Goal: Task Accomplishment & Management: Manage account settings

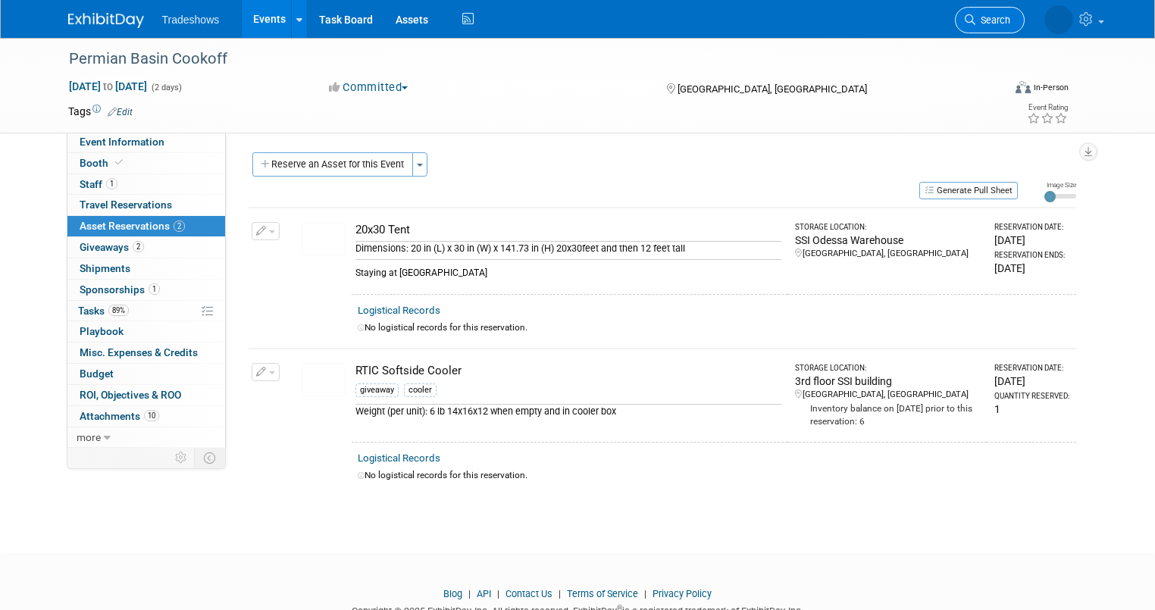
click at [1010, 17] on span "Search" at bounding box center [993, 19] width 35 height 11
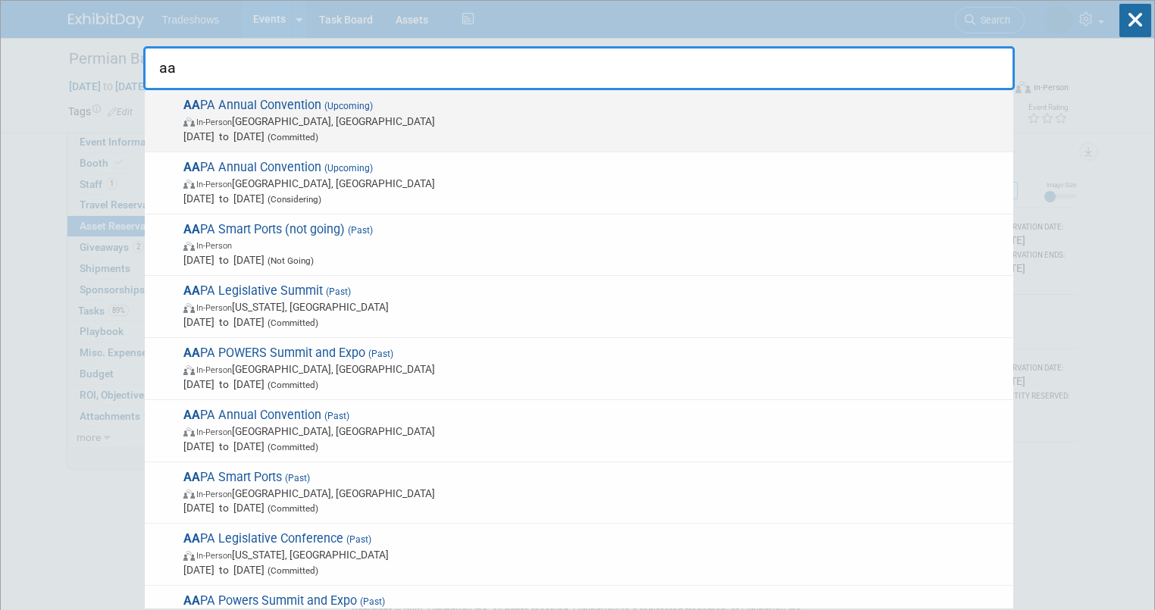
type input "aa"
click at [237, 106] on span "AA PA Annual Convention (Upcoming) In-Person Québec City, Canada Oct 6, 2025 to…" at bounding box center [592, 121] width 827 height 46
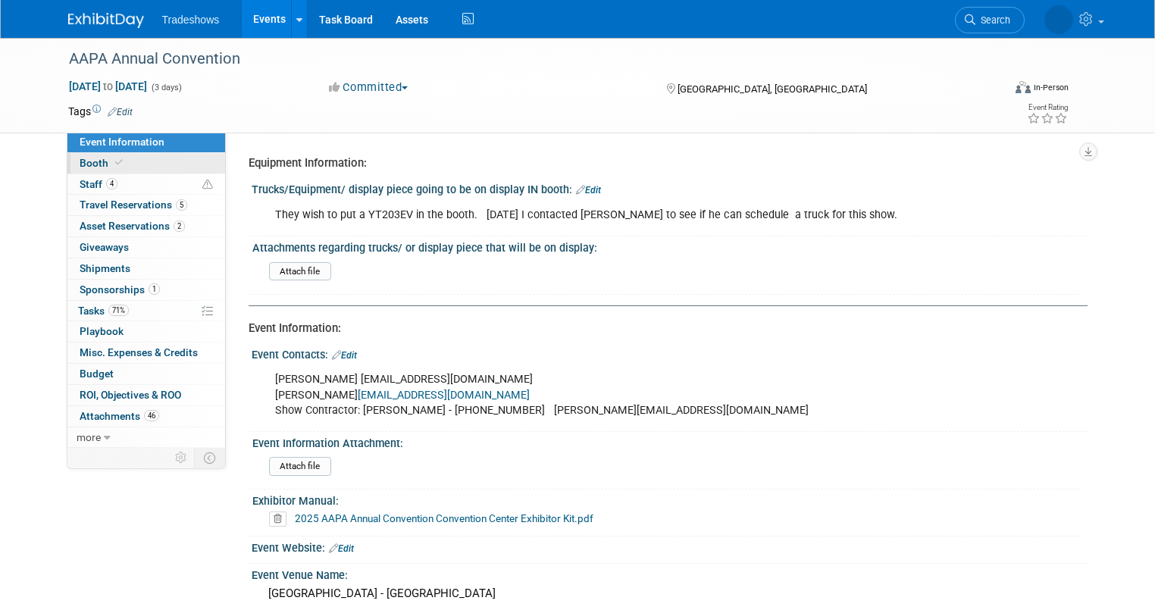
click at [135, 168] on link "Booth" at bounding box center [146, 163] width 158 height 20
select select "Certificate of insurance sent"
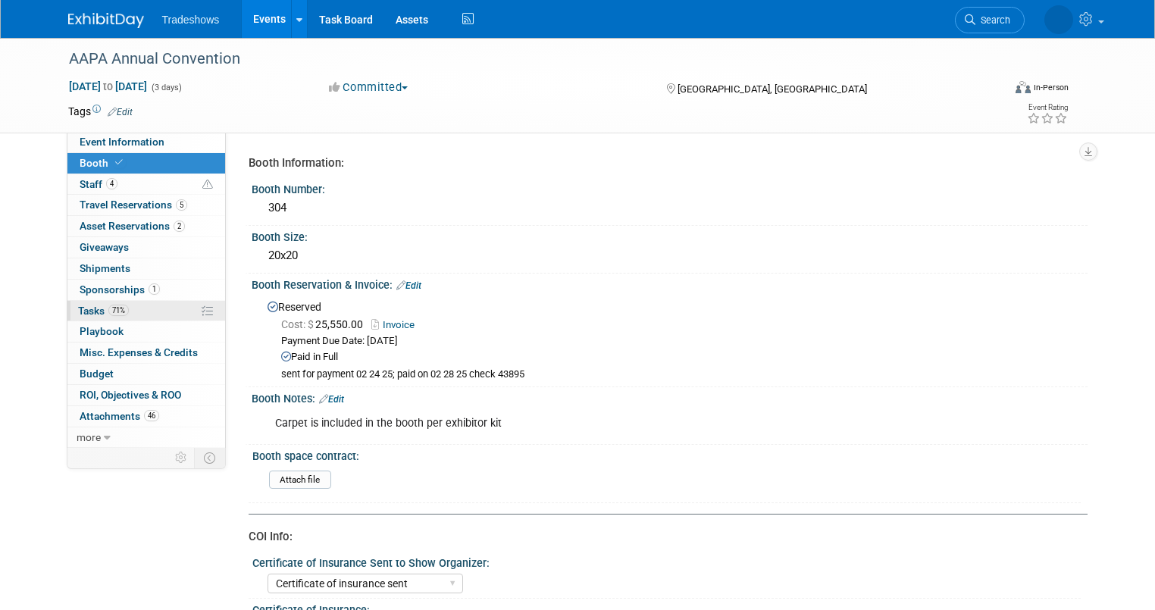
click at [131, 305] on link "71% Tasks 71%" at bounding box center [146, 311] width 158 height 20
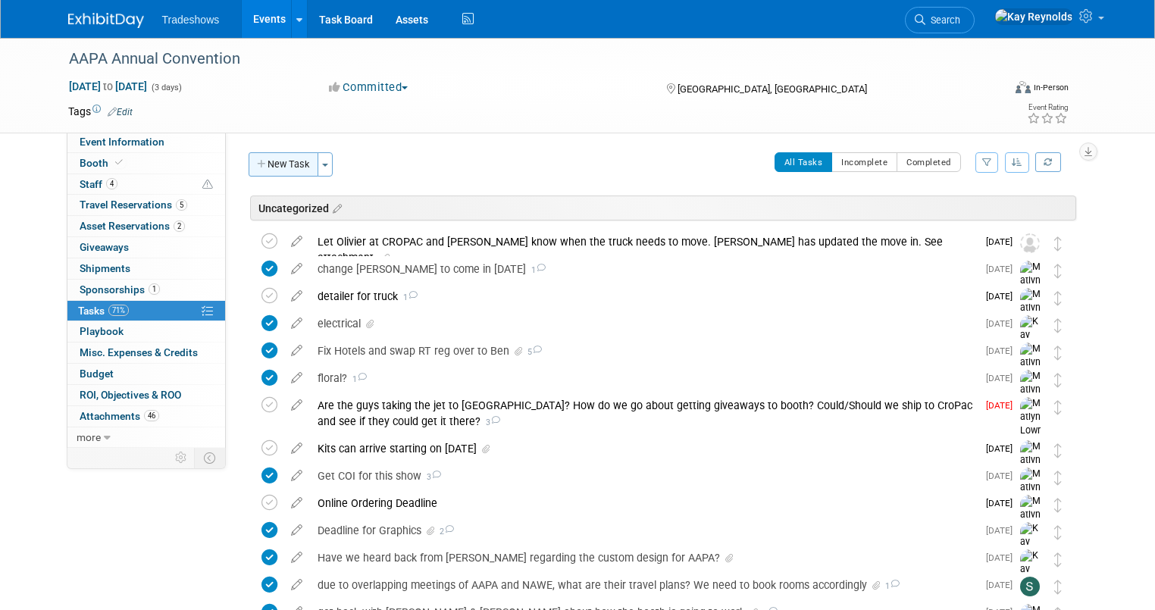
click at [295, 164] on button "New Task" at bounding box center [284, 164] width 70 height 24
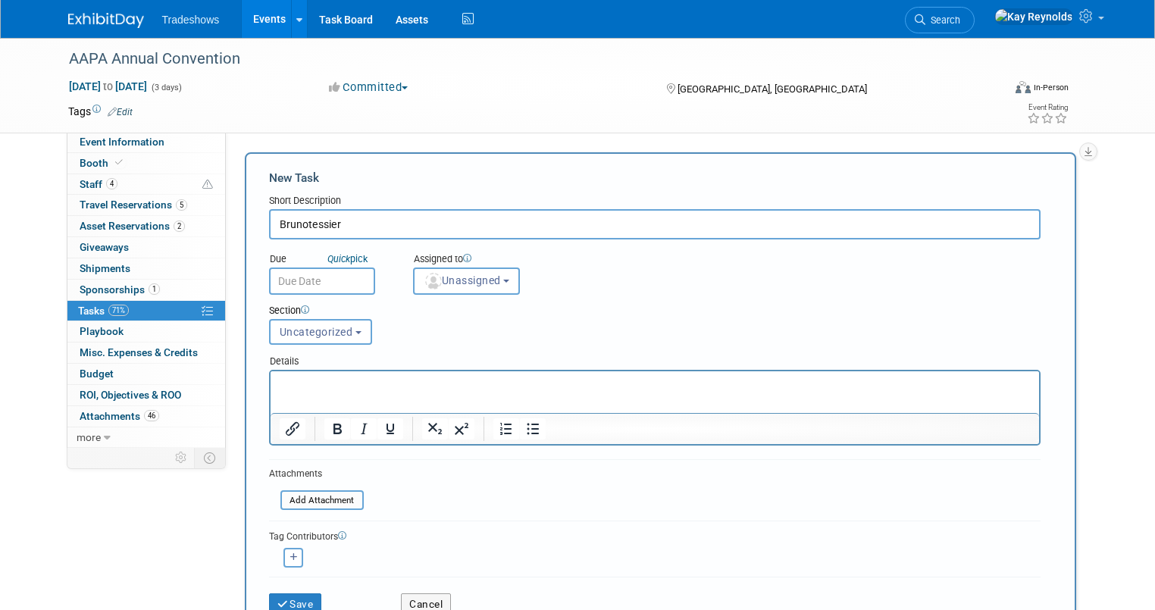
click at [361, 230] on input "Brunotessier" at bounding box center [655, 224] width 772 height 30
type input "[PERSON_NAME] confirmed that they recieved the Tower panels"
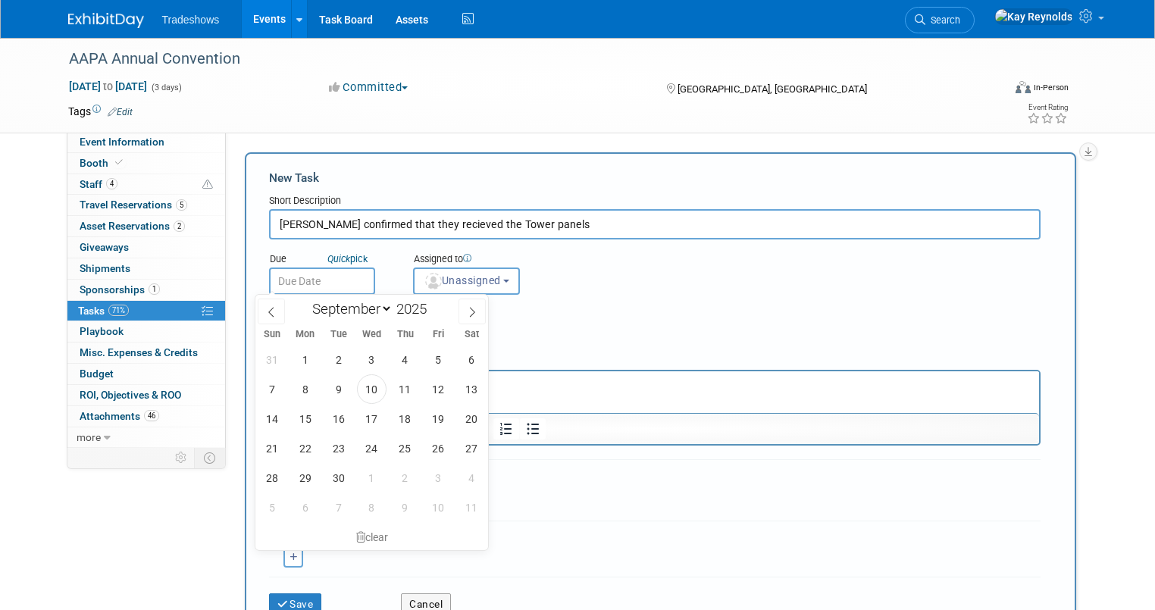
click at [318, 280] on input "text" at bounding box center [322, 281] width 106 height 27
click at [374, 391] on span "10" at bounding box center [372, 389] width 30 height 30
type input "[DATE]"
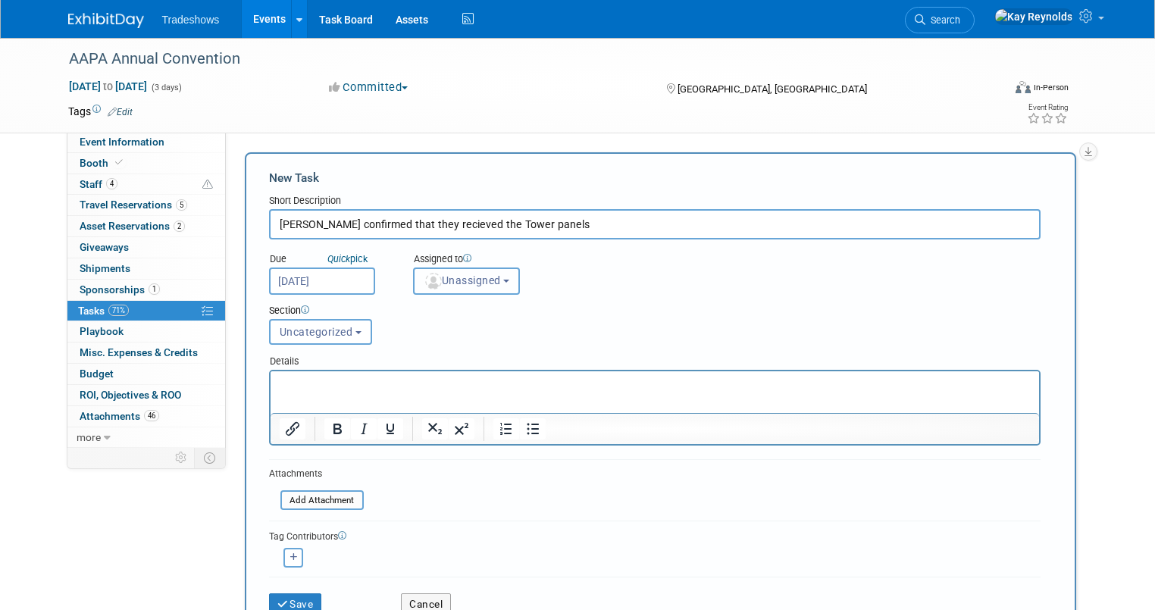
click at [464, 275] on span "Unassigned" at bounding box center [462, 280] width 77 height 12
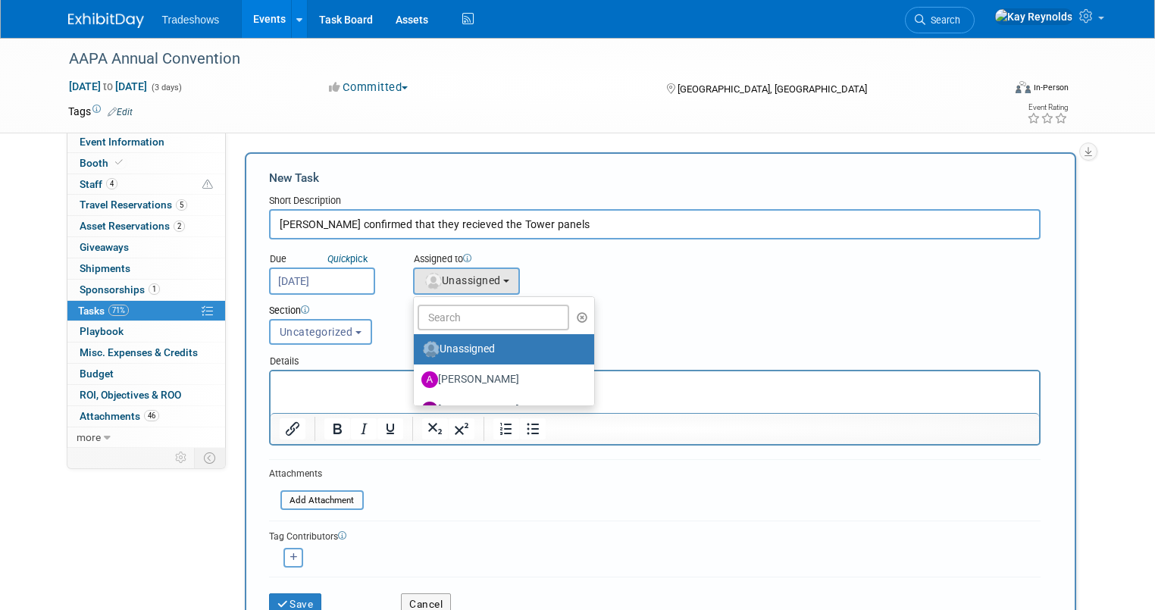
click at [295, 384] on p "Rich Text Area. Press ALT-0 for help." at bounding box center [654, 384] width 751 height 15
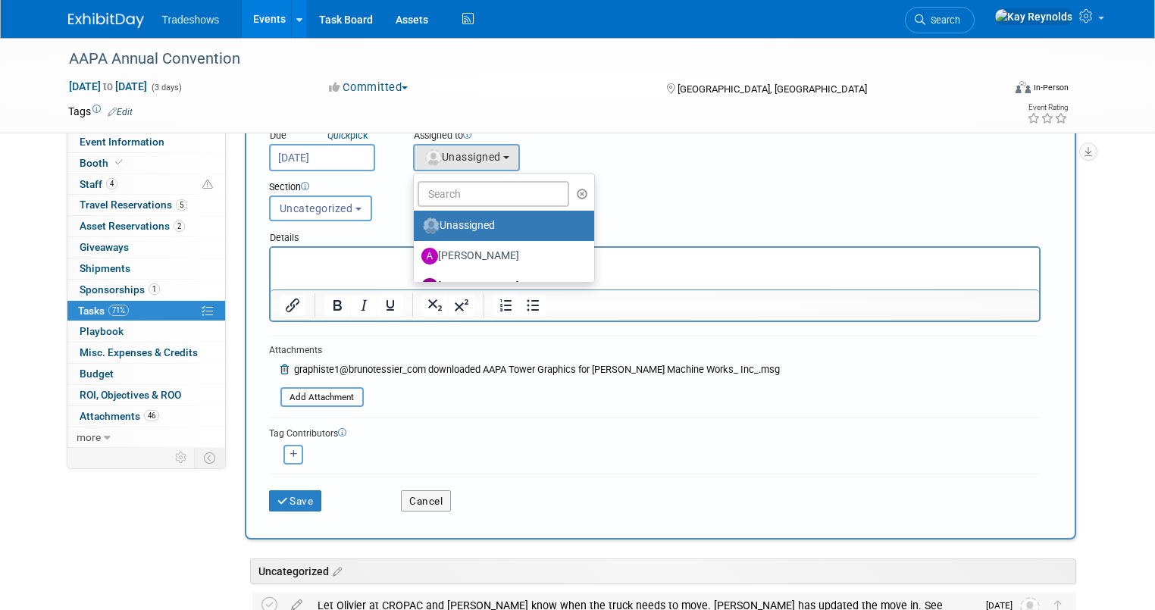
scroll to position [243, 0]
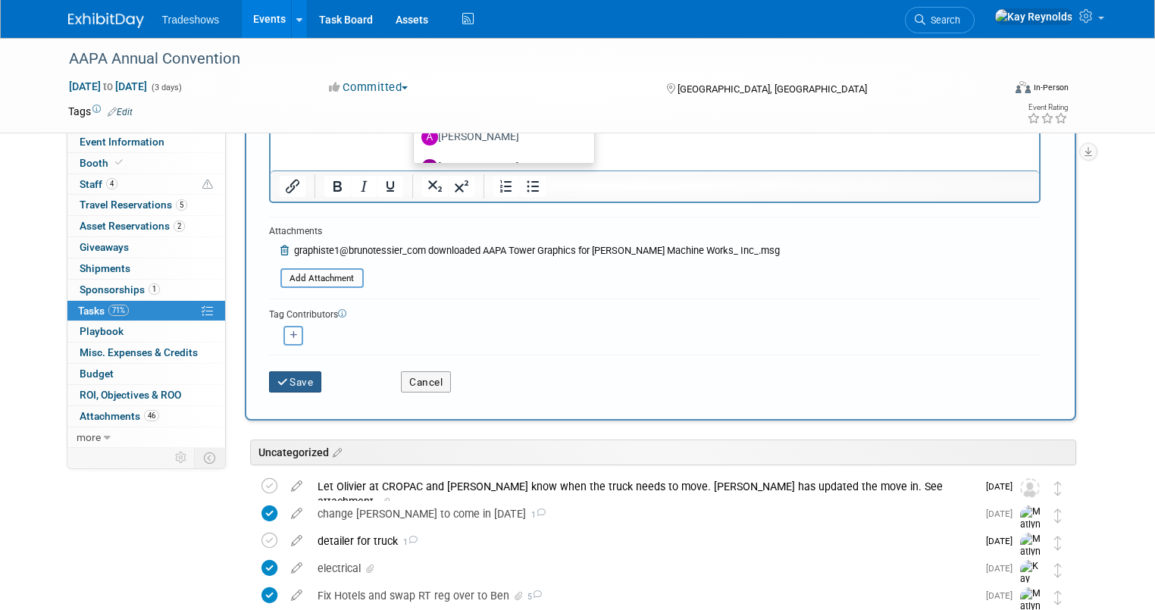
click at [284, 373] on button "Save" at bounding box center [295, 381] width 53 height 21
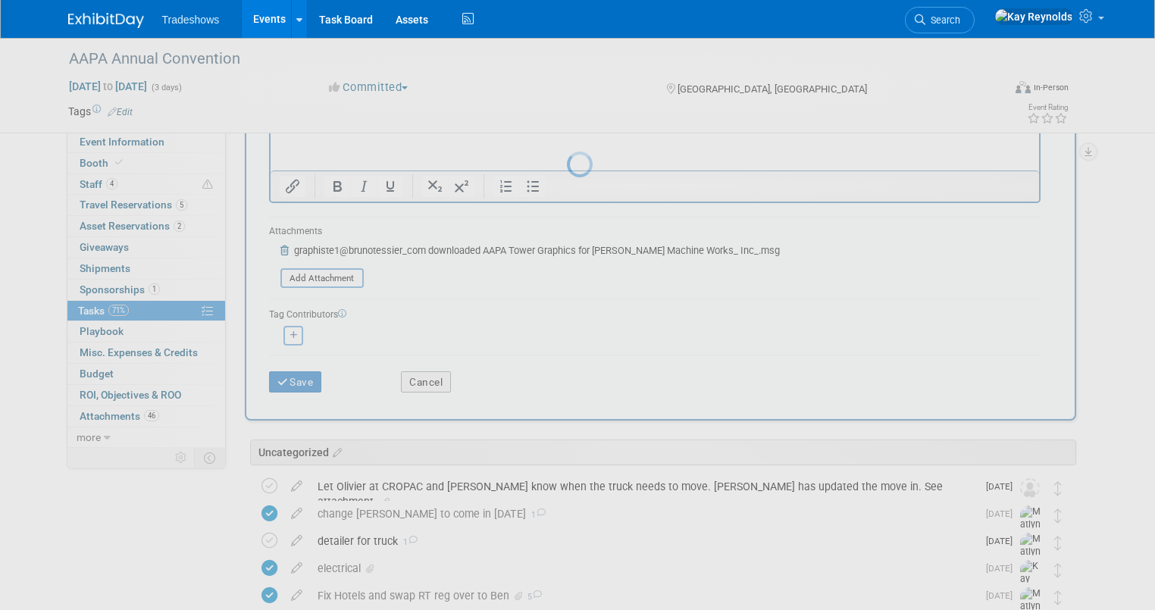
scroll to position [0, 0]
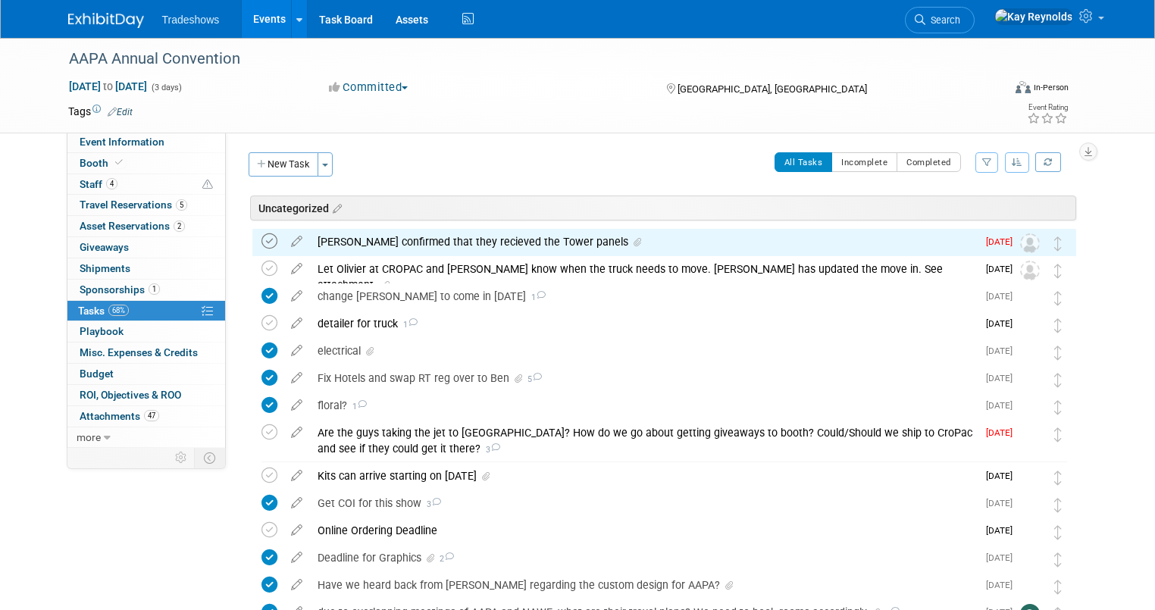
click at [262, 237] on icon at bounding box center [270, 241] width 16 height 16
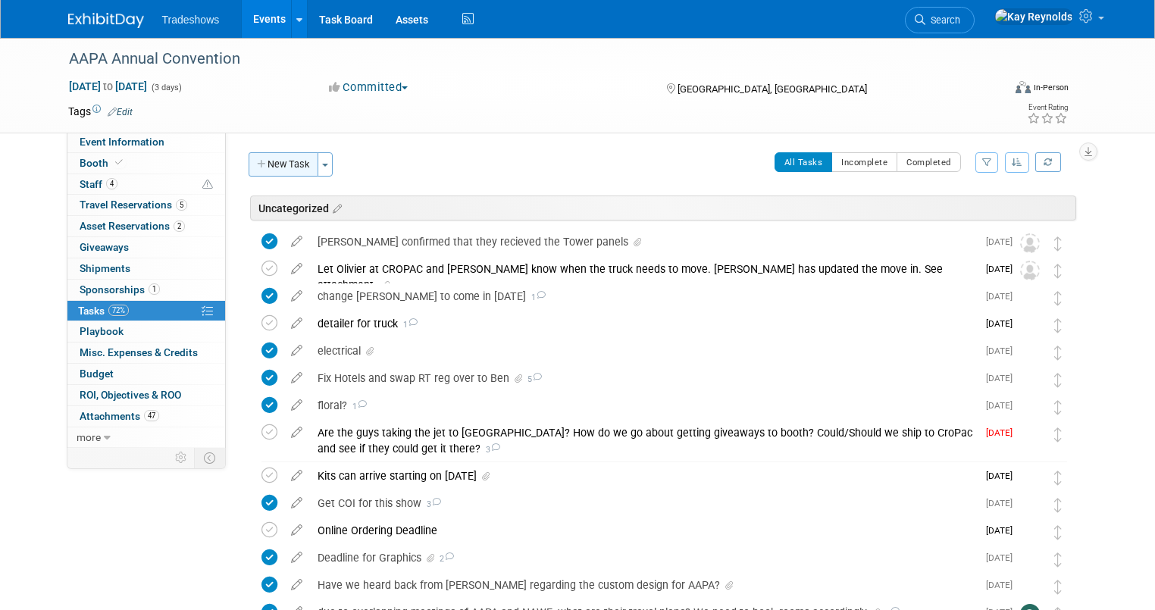
click at [257, 164] on icon "button" at bounding box center [262, 165] width 11 height 10
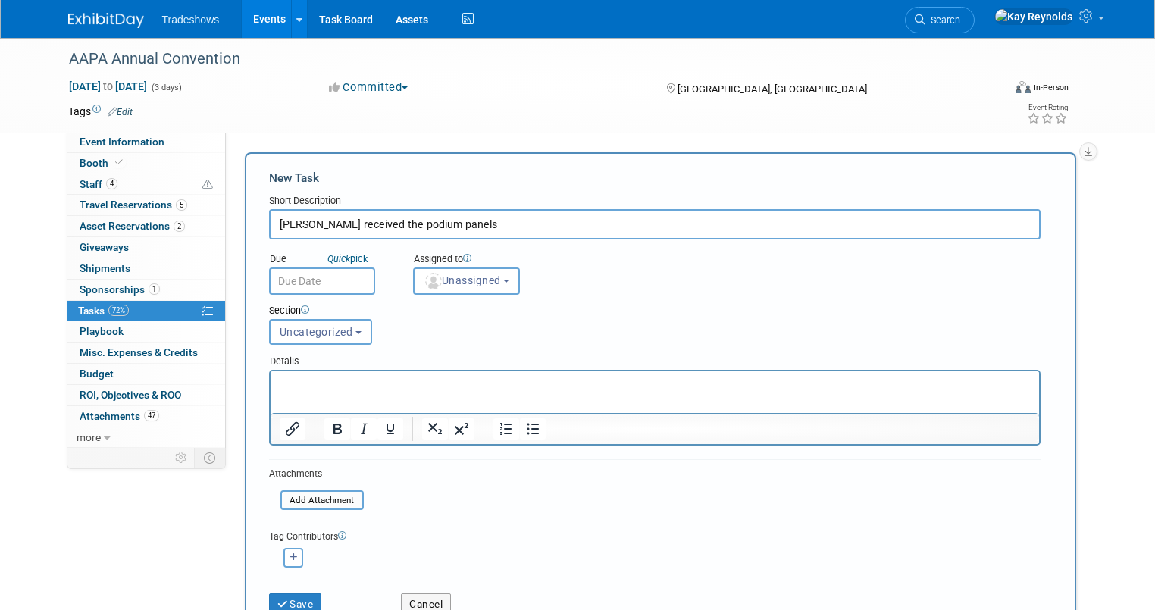
type input "[PERSON_NAME] received the podium panels"
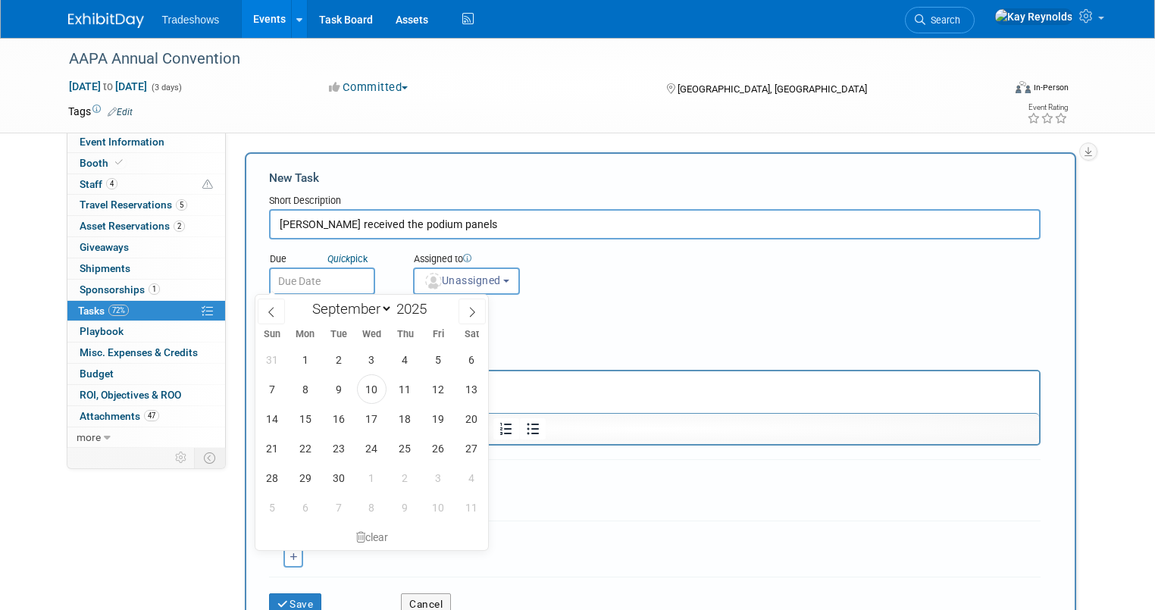
click at [292, 279] on input "text" at bounding box center [322, 281] width 106 height 27
click at [368, 391] on span "10" at bounding box center [372, 389] width 30 height 30
type input "[DATE]"
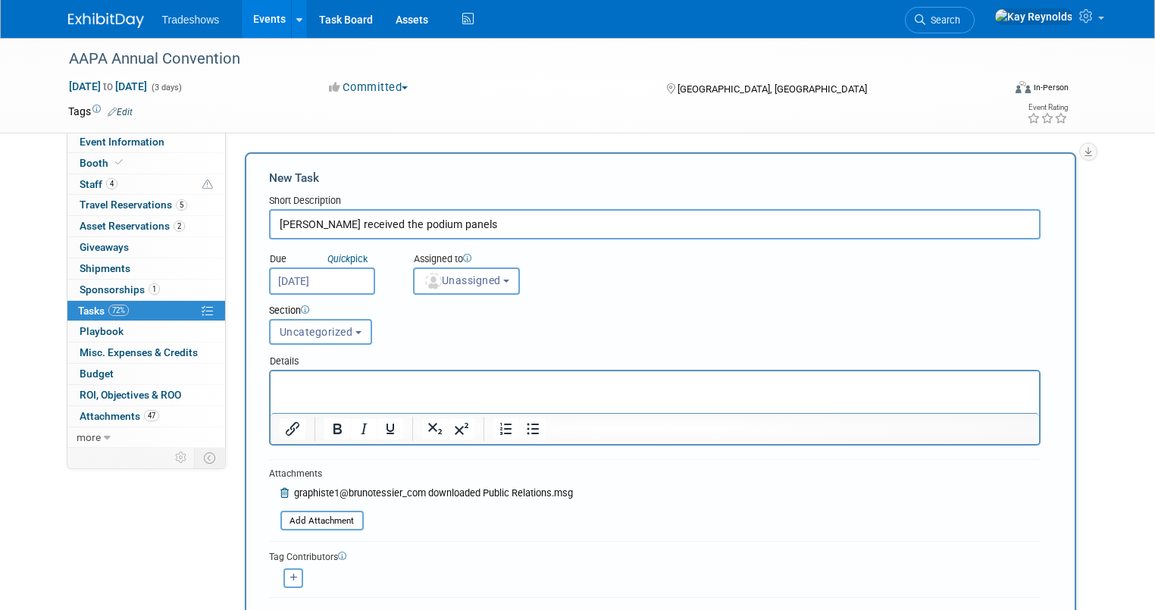
click at [584, 343] on div "Section Uncategorized In Progress High Priority Uncategorized Uncategorized In …" at bounding box center [622, 321] width 728 height 53
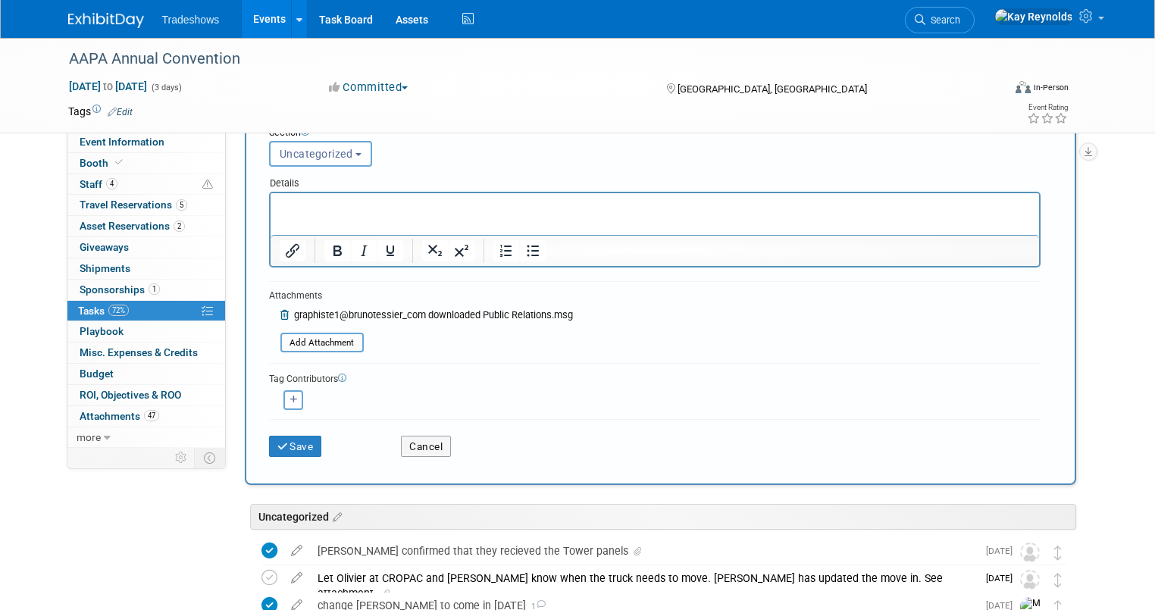
scroll to position [182, 0]
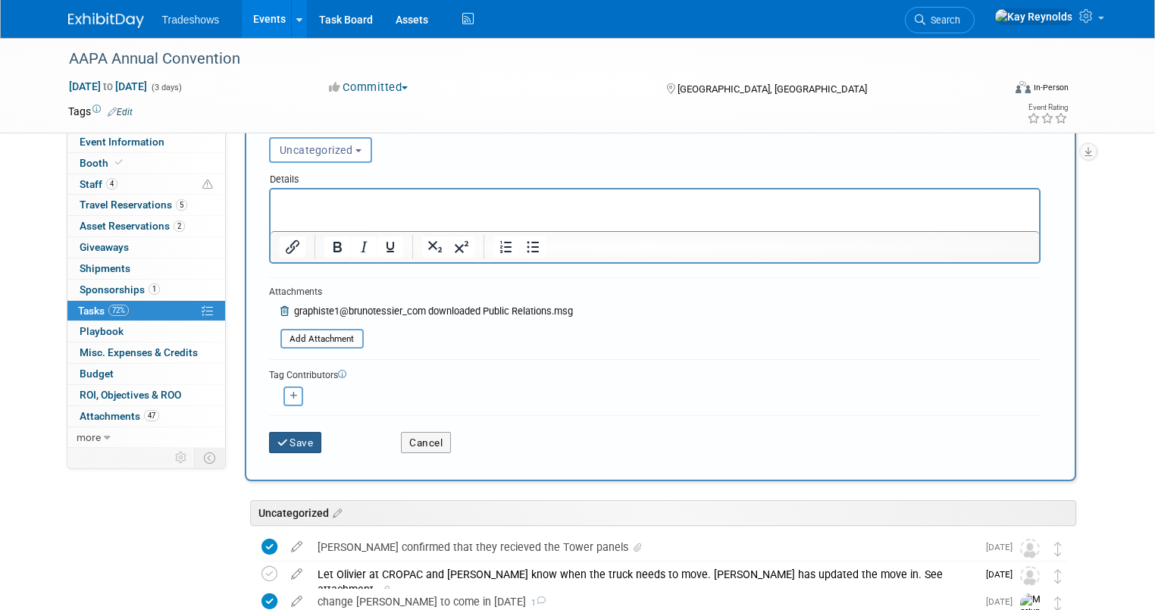
click at [283, 443] on button "Save" at bounding box center [295, 442] width 53 height 21
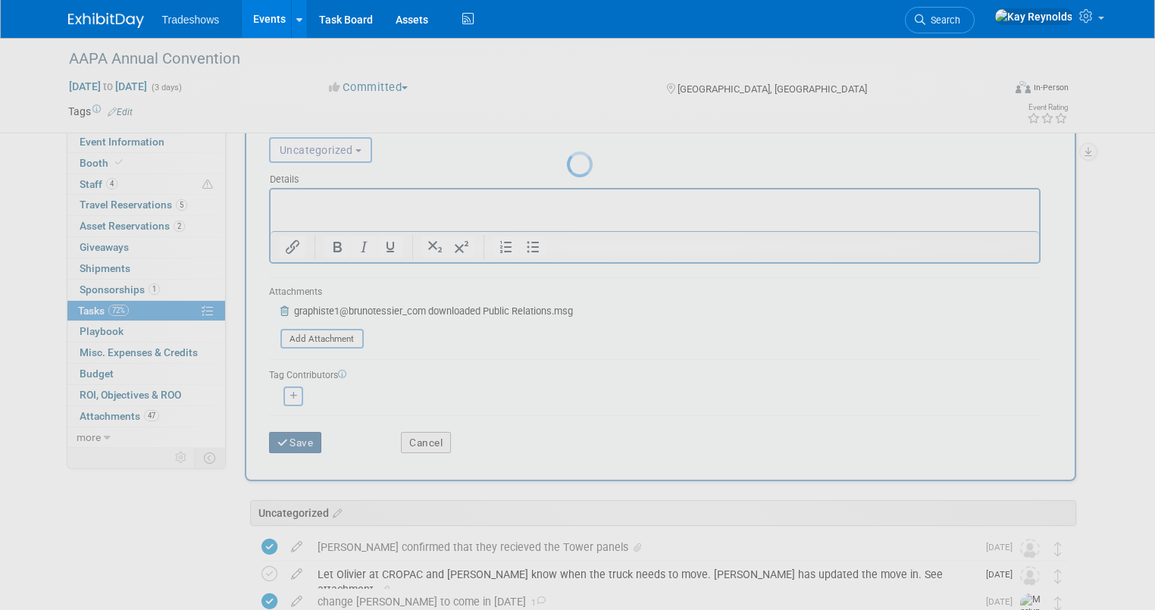
scroll to position [0, 0]
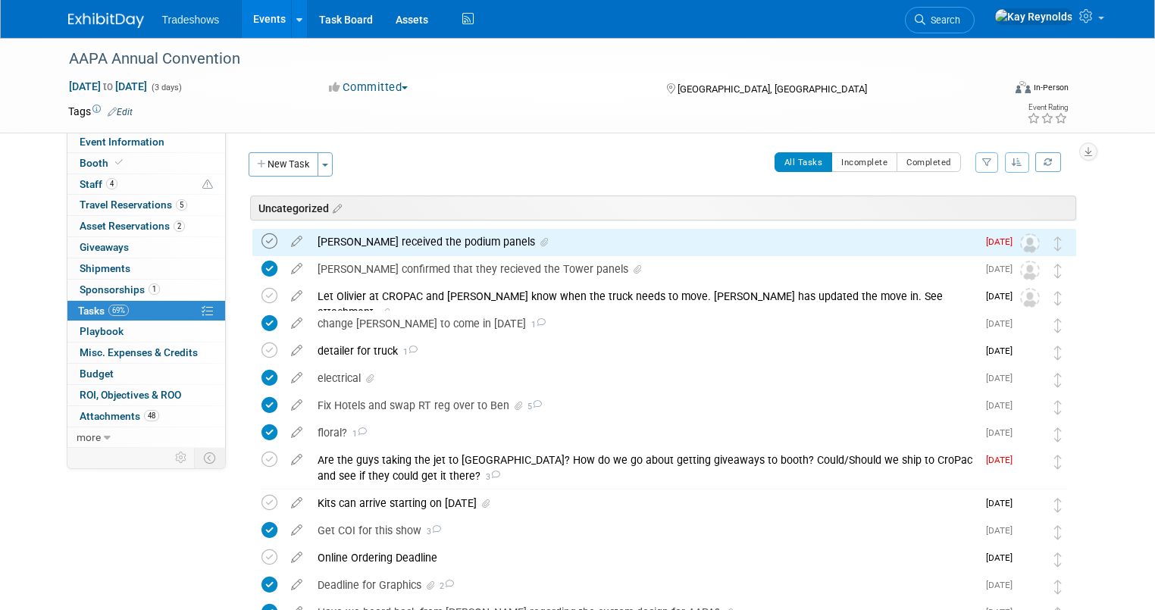
click at [262, 237] on td at bounding box center [273, 242] width 22 height 27
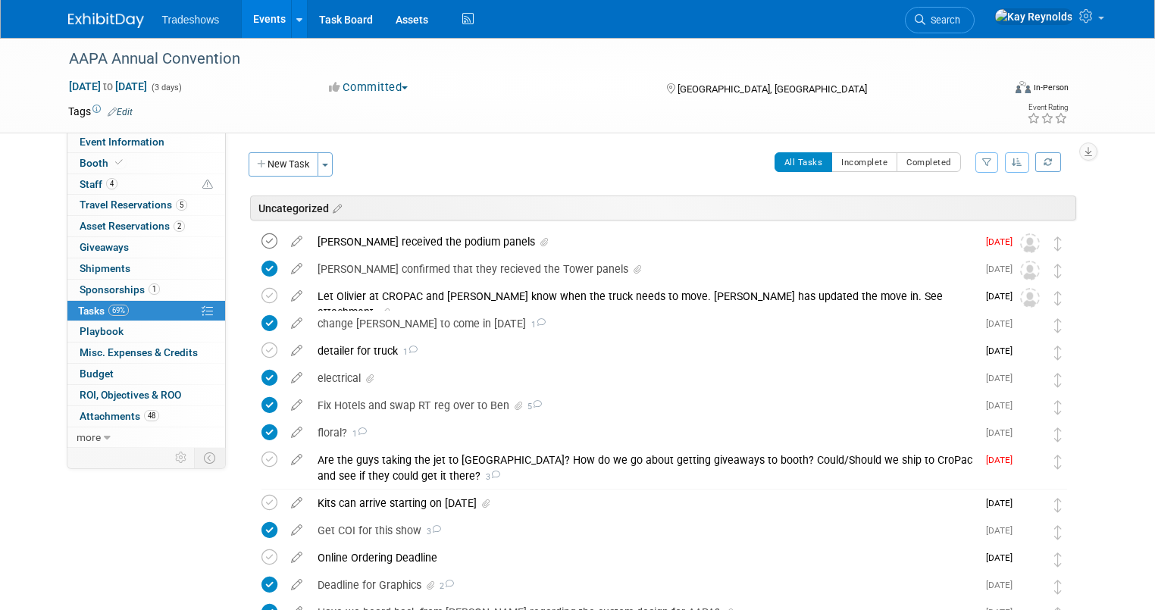
click at [262, 242] on icon at bounding box center [270, 241] width 16 height 16
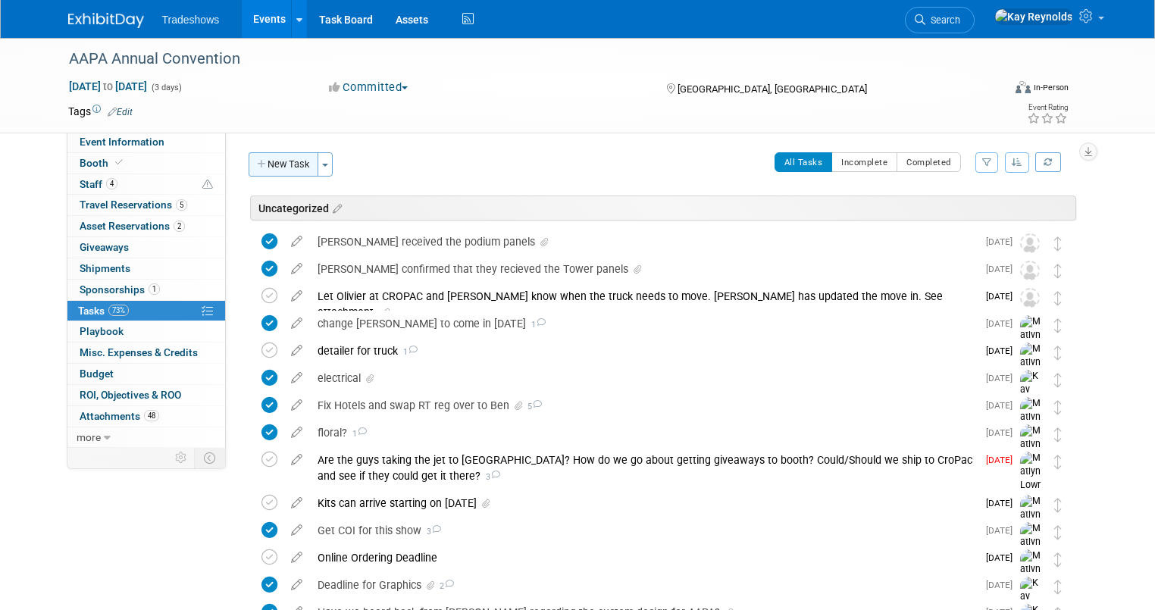
click at [270, 158] on button "New Task" at bounding box center [284, 164] width 70 height 24
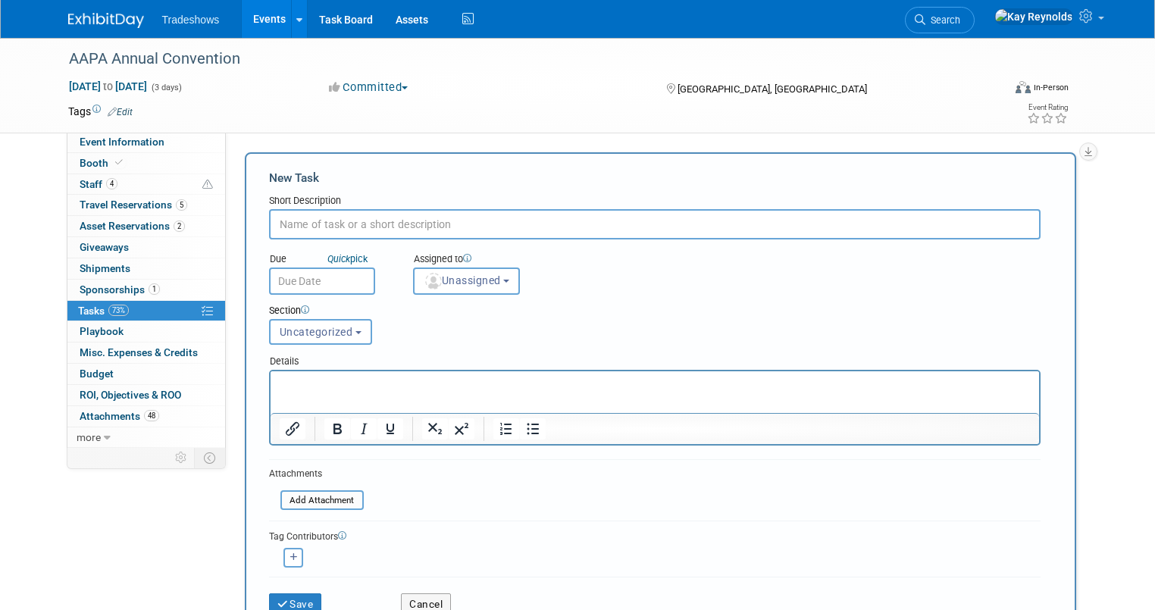
click at [277, 229] on input "text" at bounding box center [655, 224] width 772 height 30
type input "[PERSON_NAME] approved graphics proof from [PERSON_NAME]."
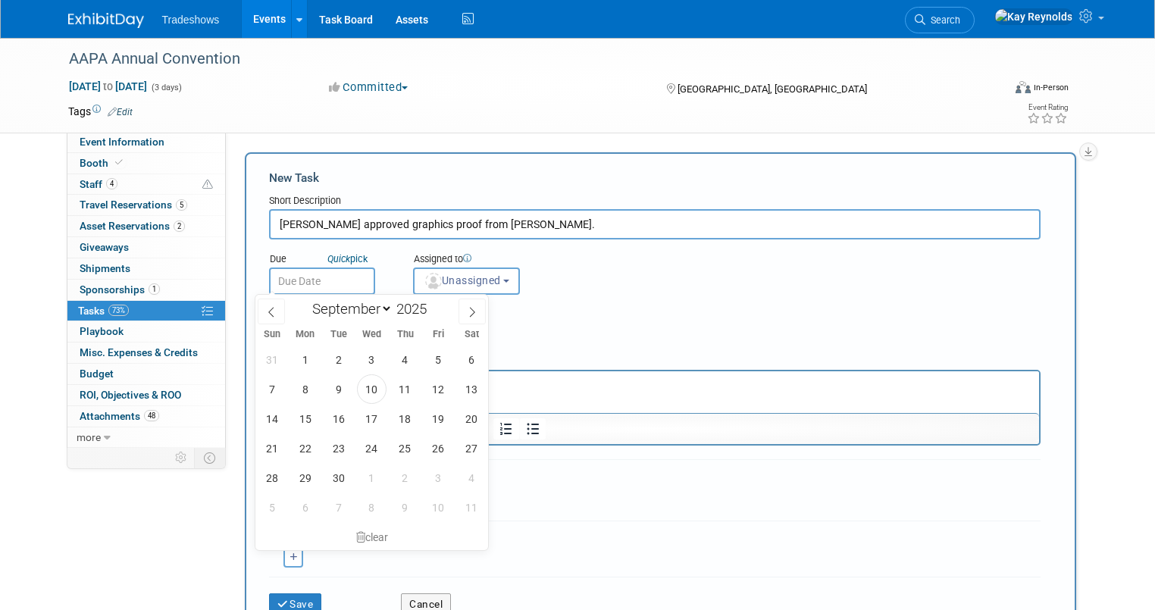
click at [281, 285] on input "text" at bounding box center [322, 281] width 106 height 27
click at [371, 391] on span "10" at bounding box center [372, 389] width 30 height 30
type input "[DATE]"
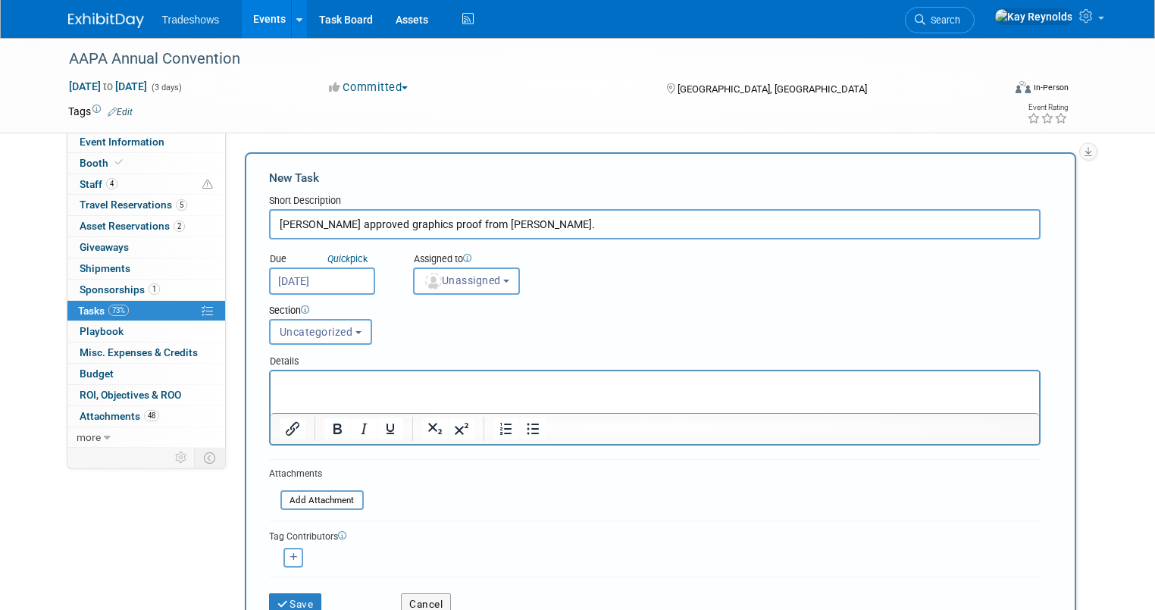
click at [520, 224] on input "[PERSON_NAME] approved graphics proof from [PERSON_NAME]." at bounding box center [655, 224] width 772 height 30
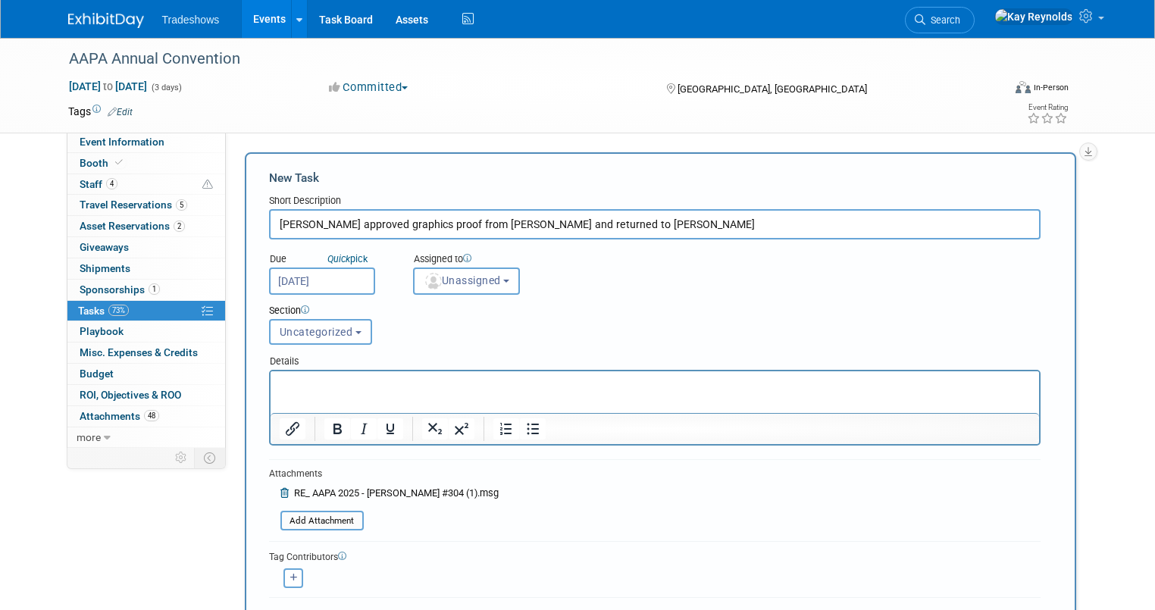
click at [616, 221] on input "[PERSON_NAME] approved graphics proof from [PERSON_NAME] and returned to [PERSO…" at bounding box center [655, 224] width 772 height 30
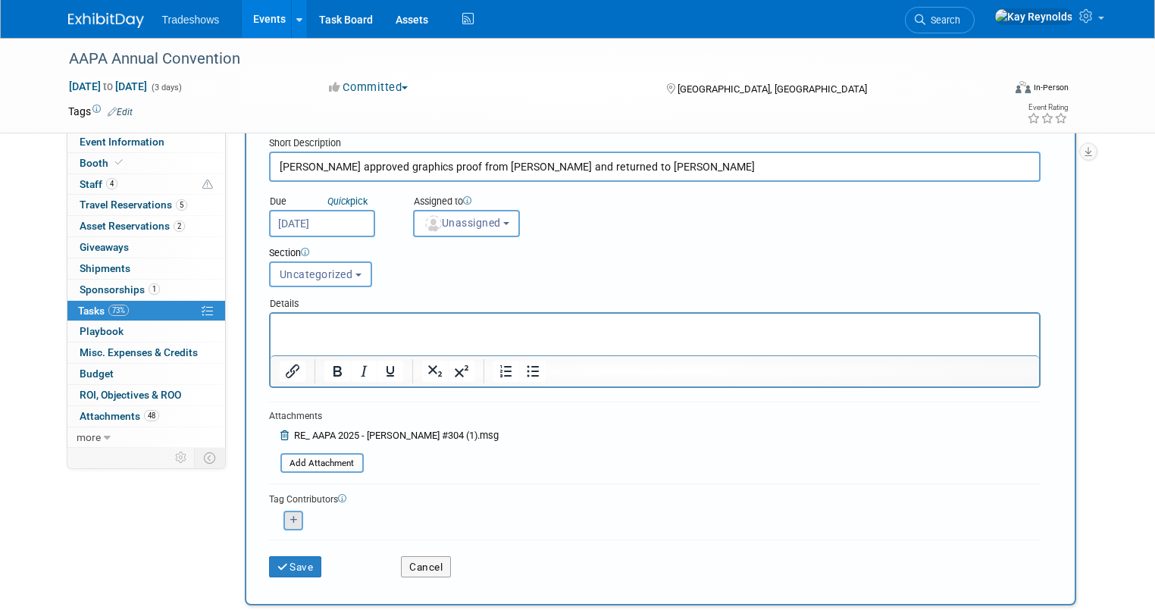
scroll to position [182, 0]
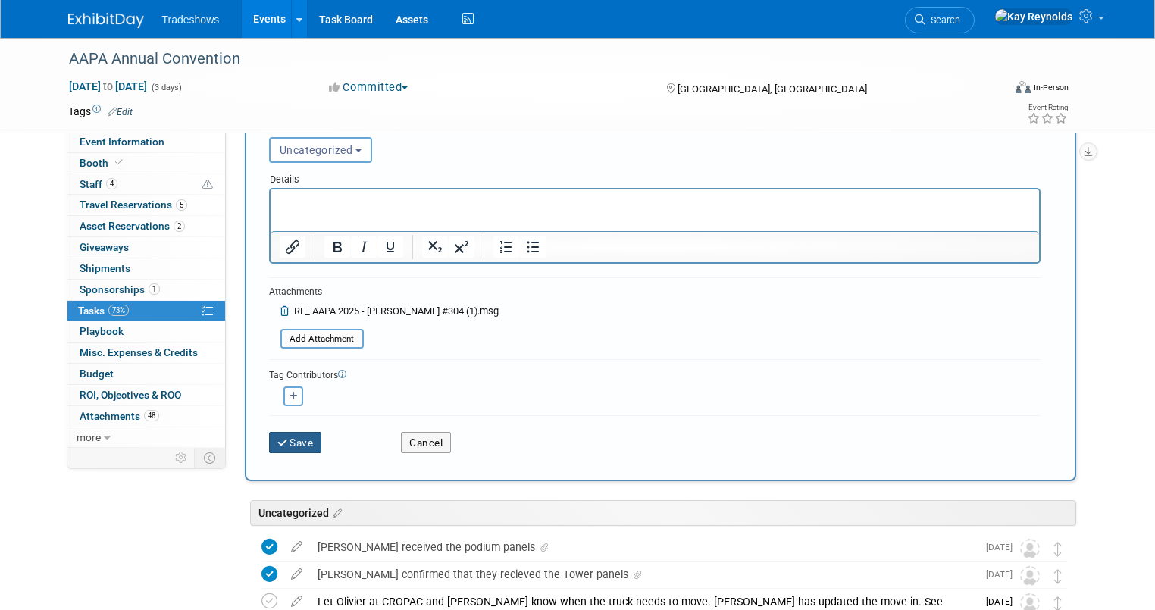
type input "[PERSON_NAME] approved graphics proof from [PERSON_NAME] and returned to [PERSO…"
click at [283, 435] on button "Save" at bounding box center [295, 442] width 53 height 21
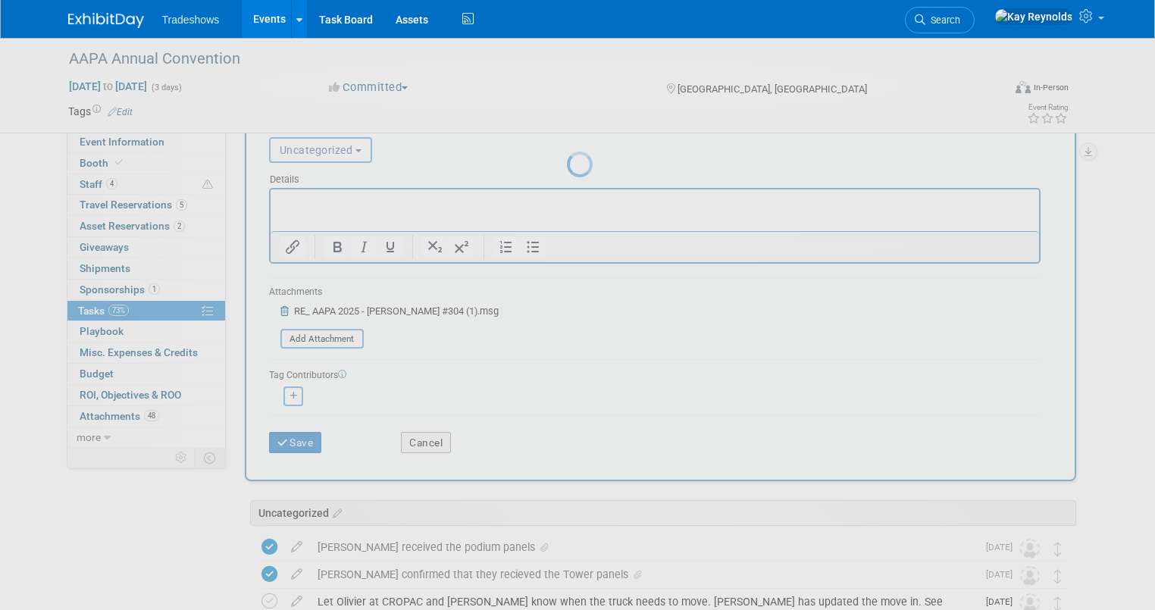
scroll to position [0, 0]
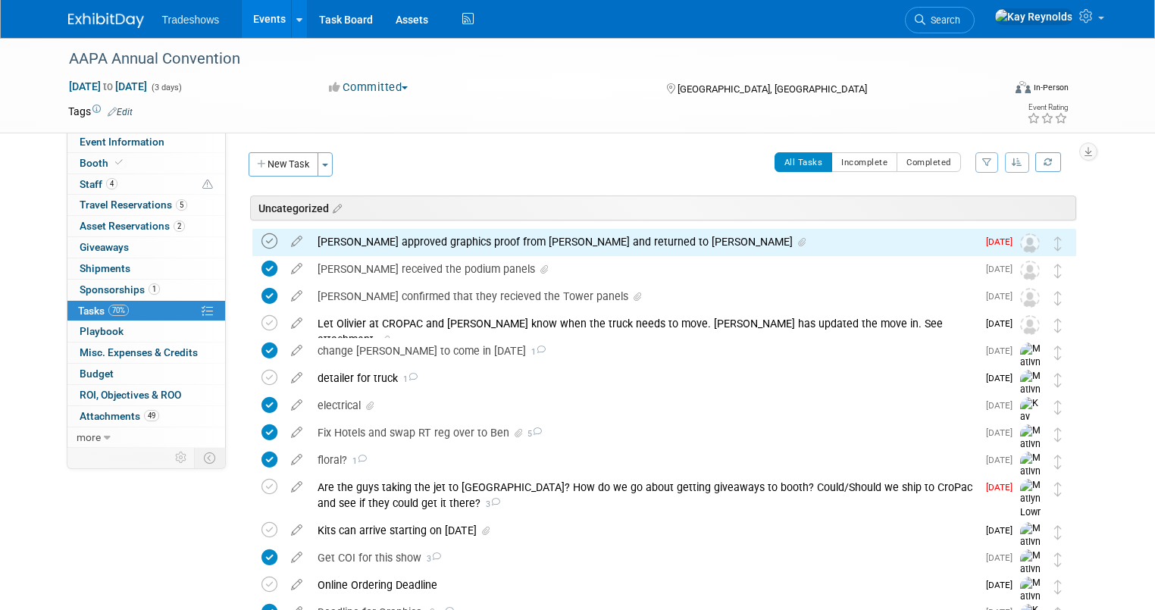
click at [262, 237] on icon at bounding box center [270, 241] width 16 height 16
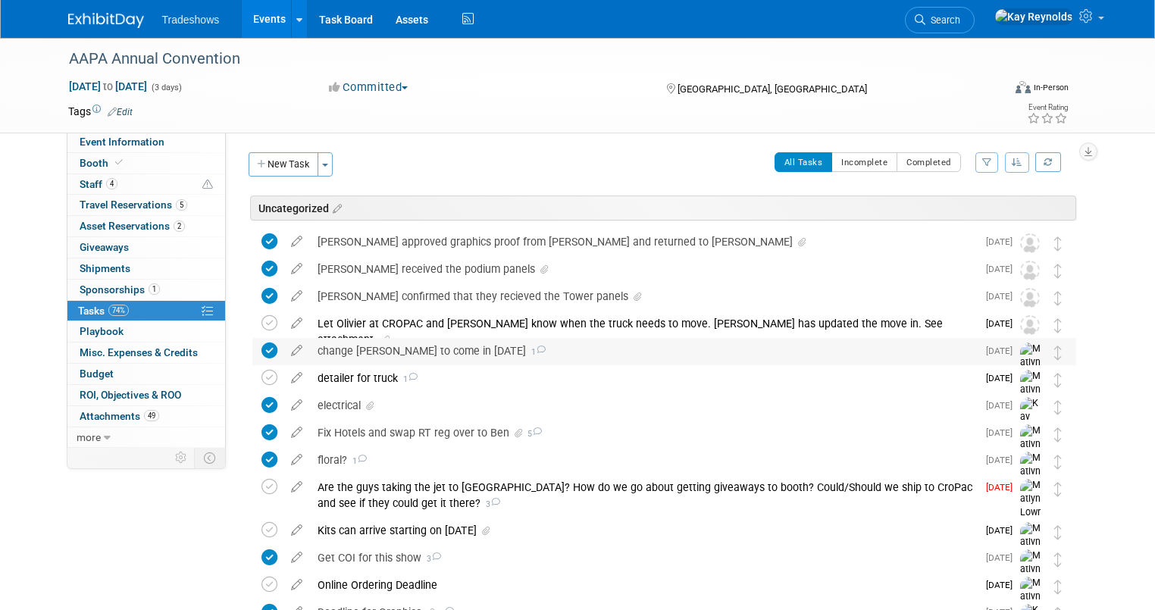
click at [344, 353] on div "change [PERSON_NAME] to come in [DATE] 1" at bounding box center [643, 351] width 667 height 26
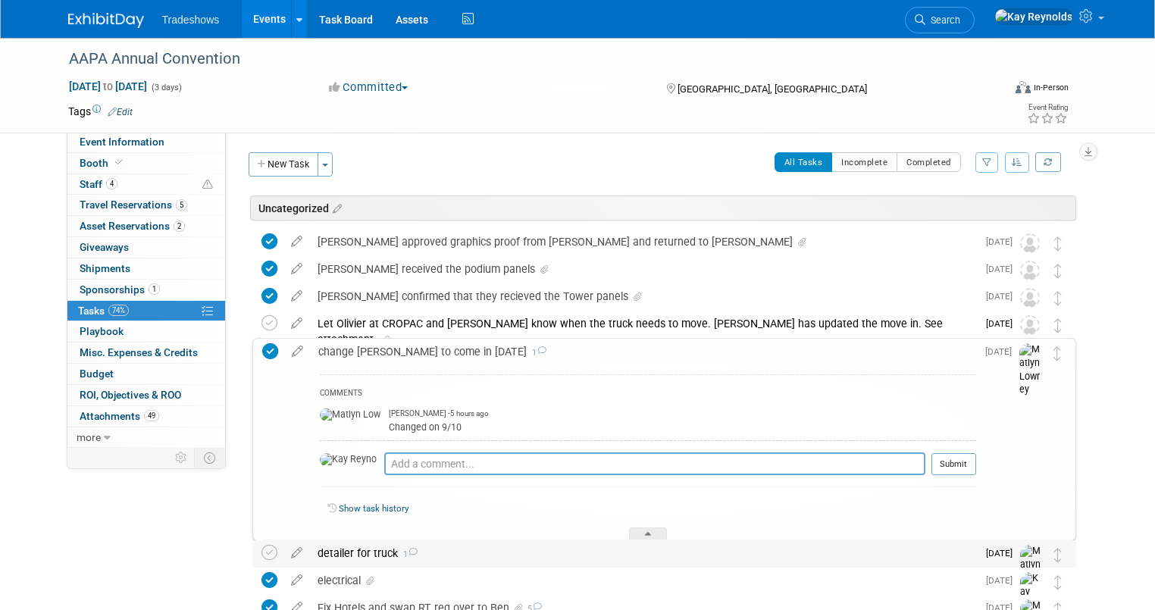
click at [362, 551] on div "detailer for truck 1" at bounding box center [643, 553] width 667 height 26
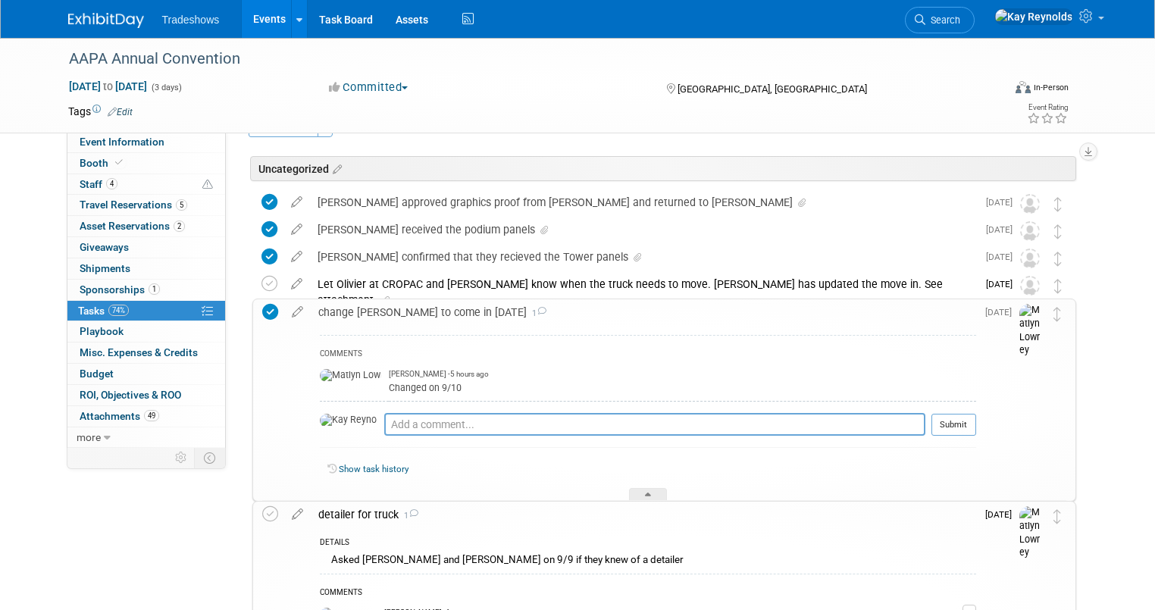
scroll to position [243, 0]
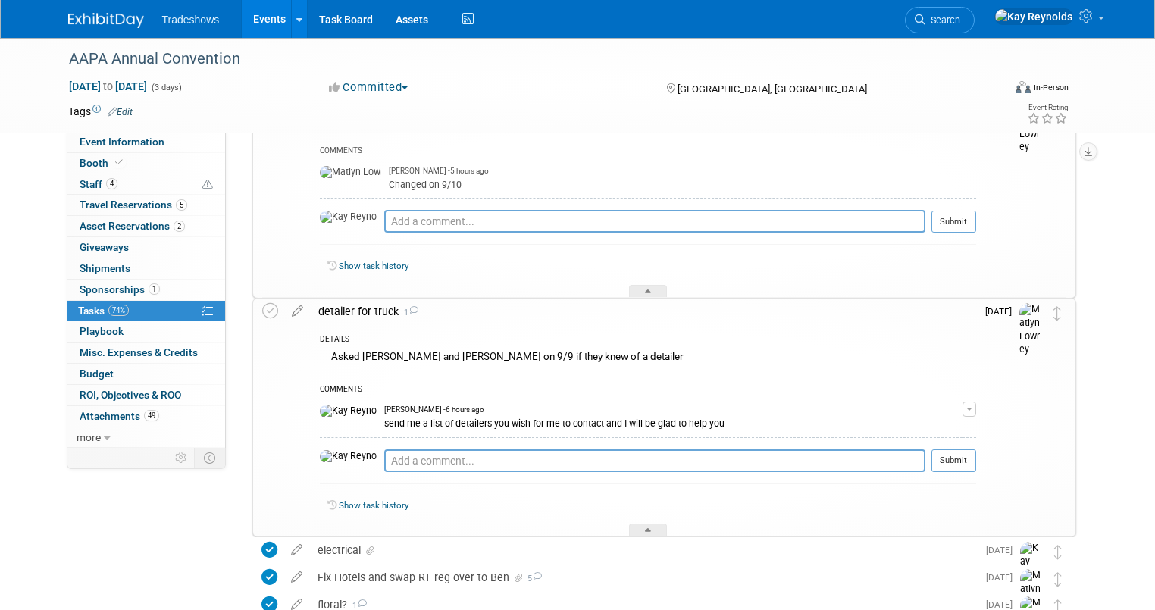
click at [437, 359] on div "Asked [PERSON_NAME] and [PERSON_NAME] on 9/9 if they knew of a detailer" at bounding box center [648, 358] width 656 height 23
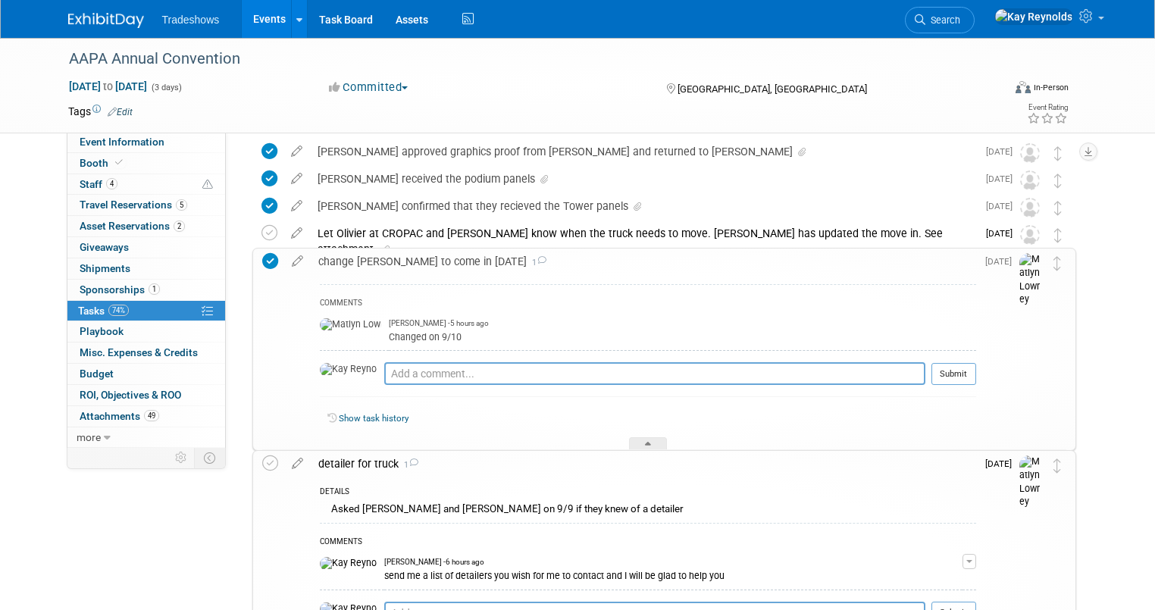
scroll to position [61, 0]
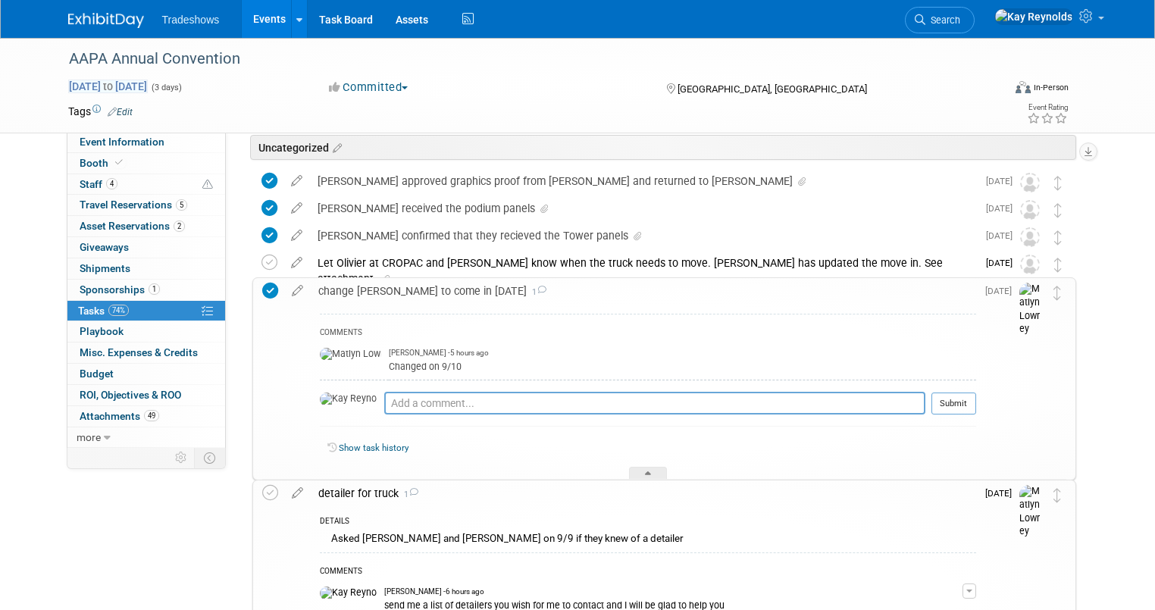
click at [89, 85] on span "[DATE] to [DATE]" at bounding box center [108, 87] width 80 height 14
select select "9"
click at [173, 20] on span "Tradeshows" at bounding box center [191, 20] width 58 height 12
click at [926, 24] on icon at bounding box center [920, 19] width 11 height 11
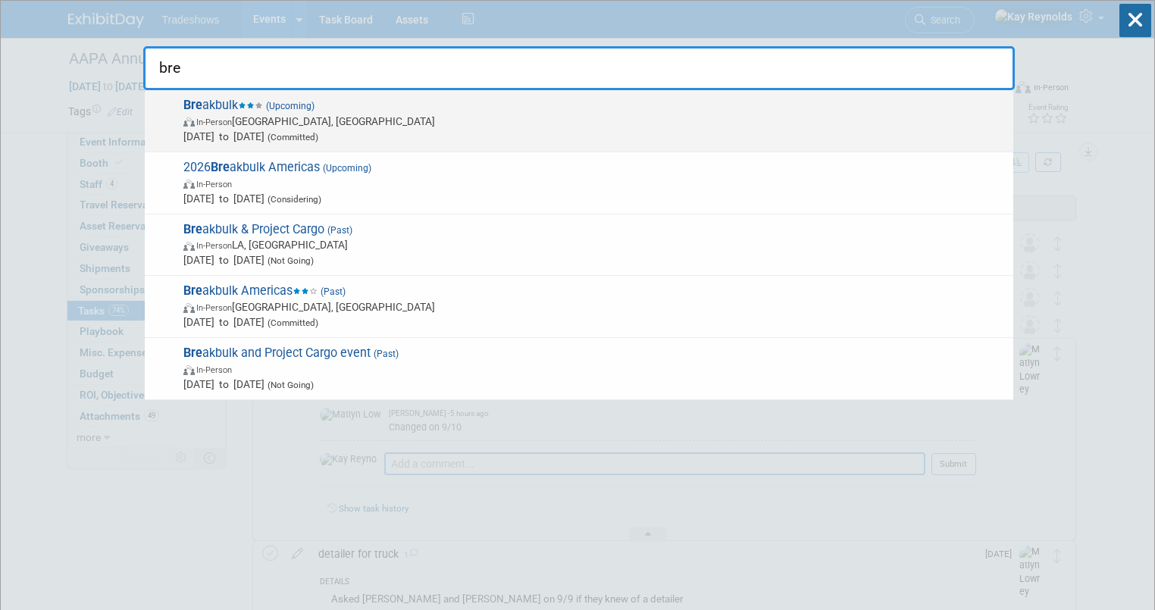
type input "bre"
click at [221, 133] on span "[DATE] to [DATE] (Committed)" at bounding box center [594, 136] width 822 height 15
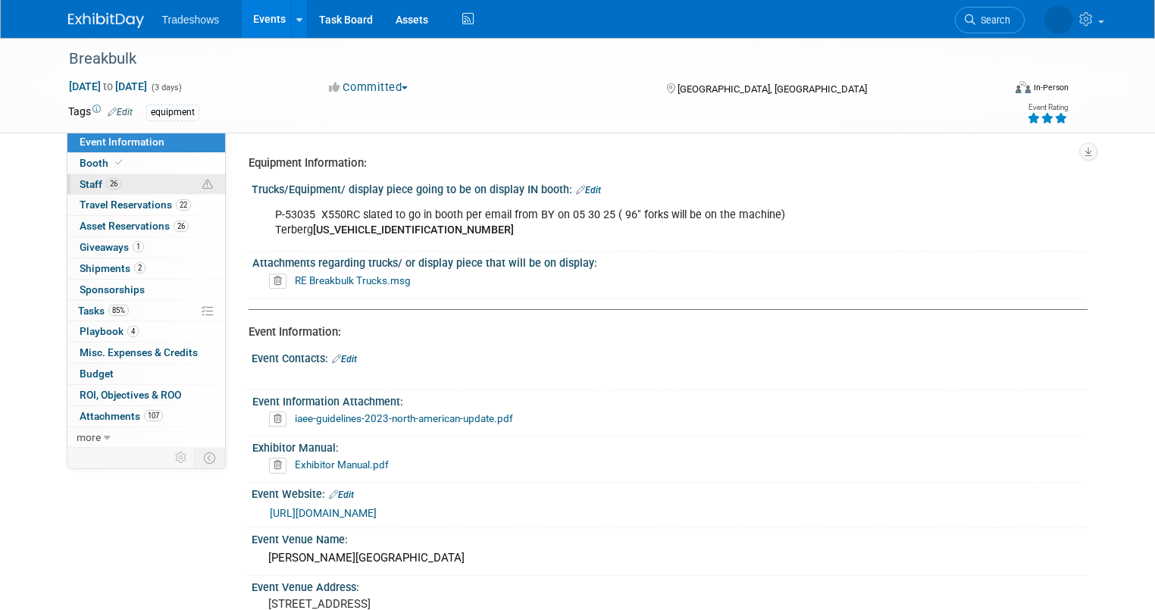
click at [133, 185] on link "26 Staff 26" at bounding box center [146, 184] width 158 height 20
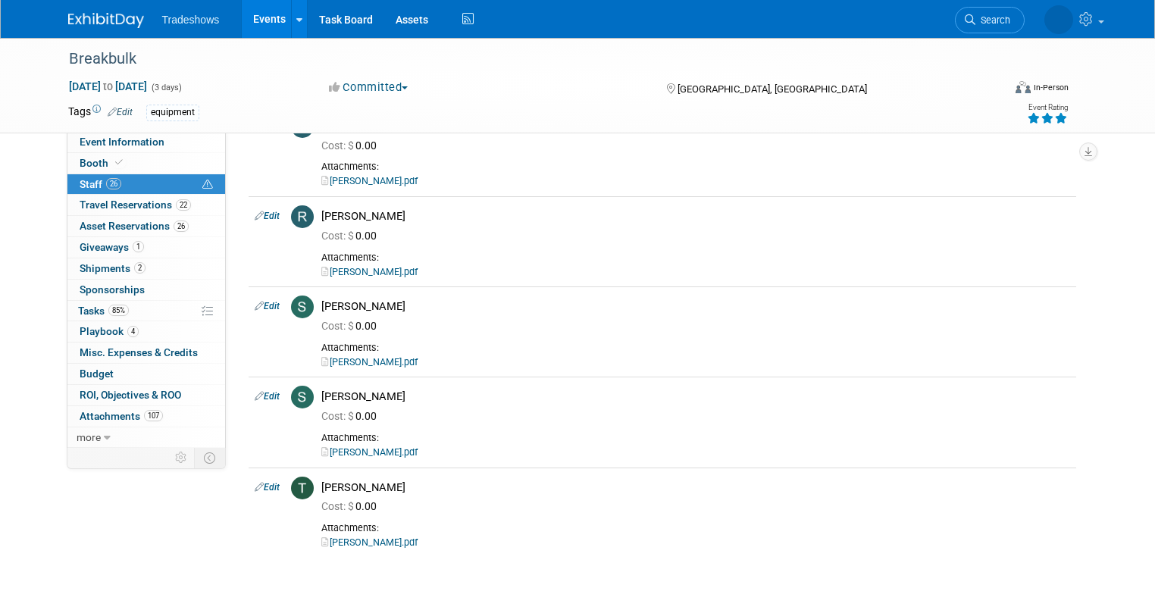
scroll to position [2210, 0]
